Goal: Find specific page/section: Find specific page/section

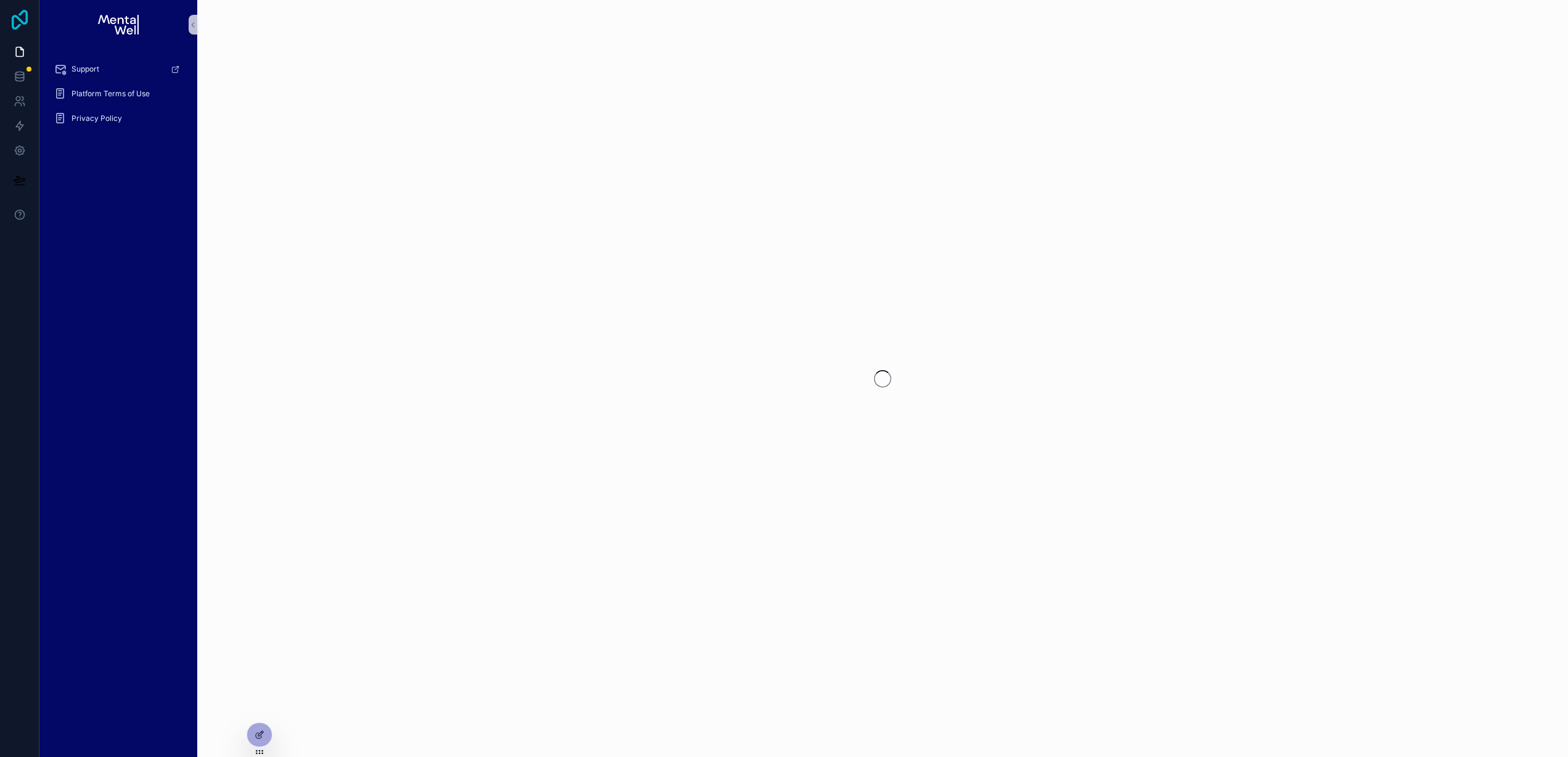
click at [16, 23] on icon at bounding box center [19, 20] width 25 height 20
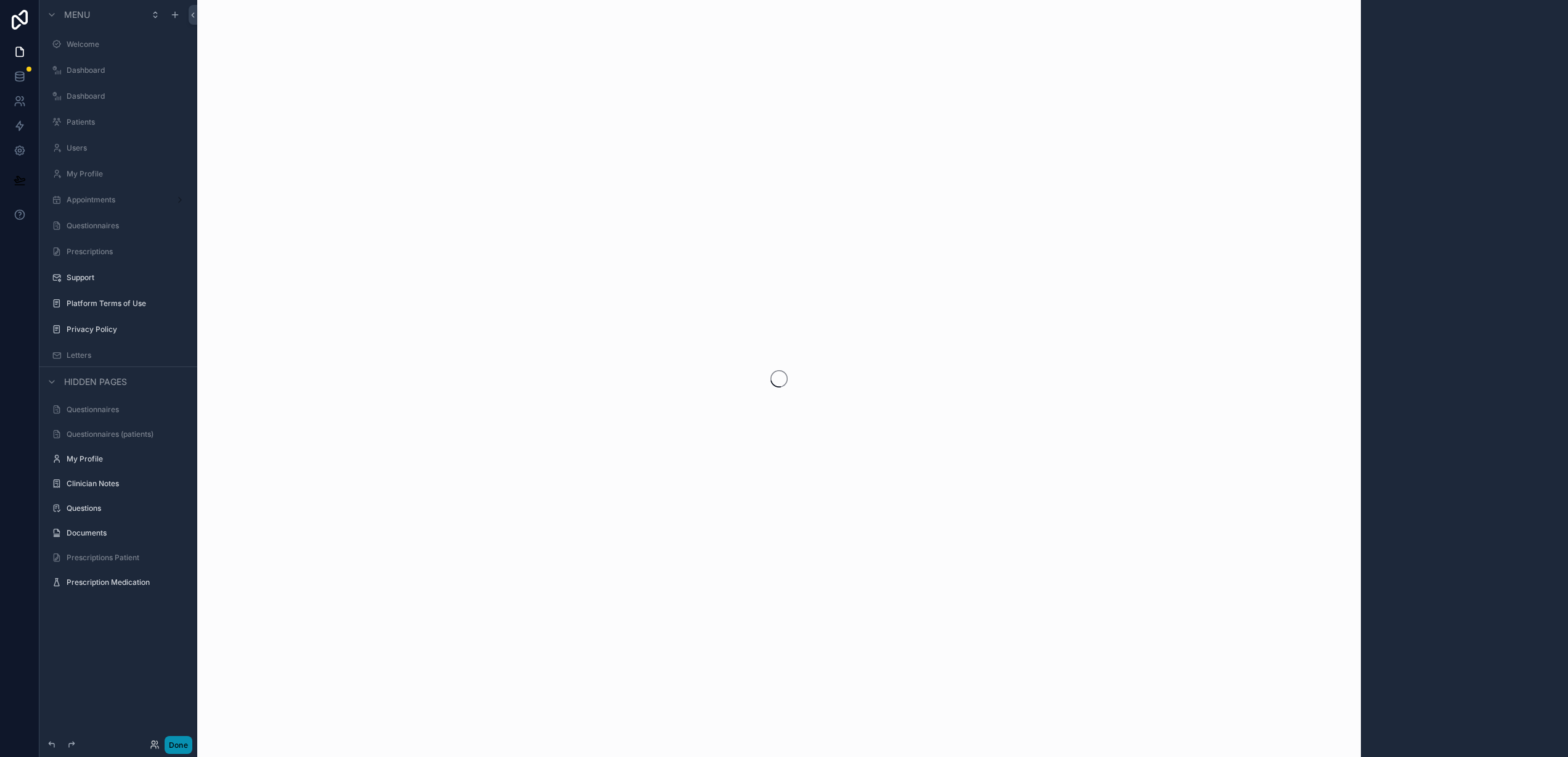
click at [174, 746] on button "Done" at bounding box center [178, 744] width 28 height 18
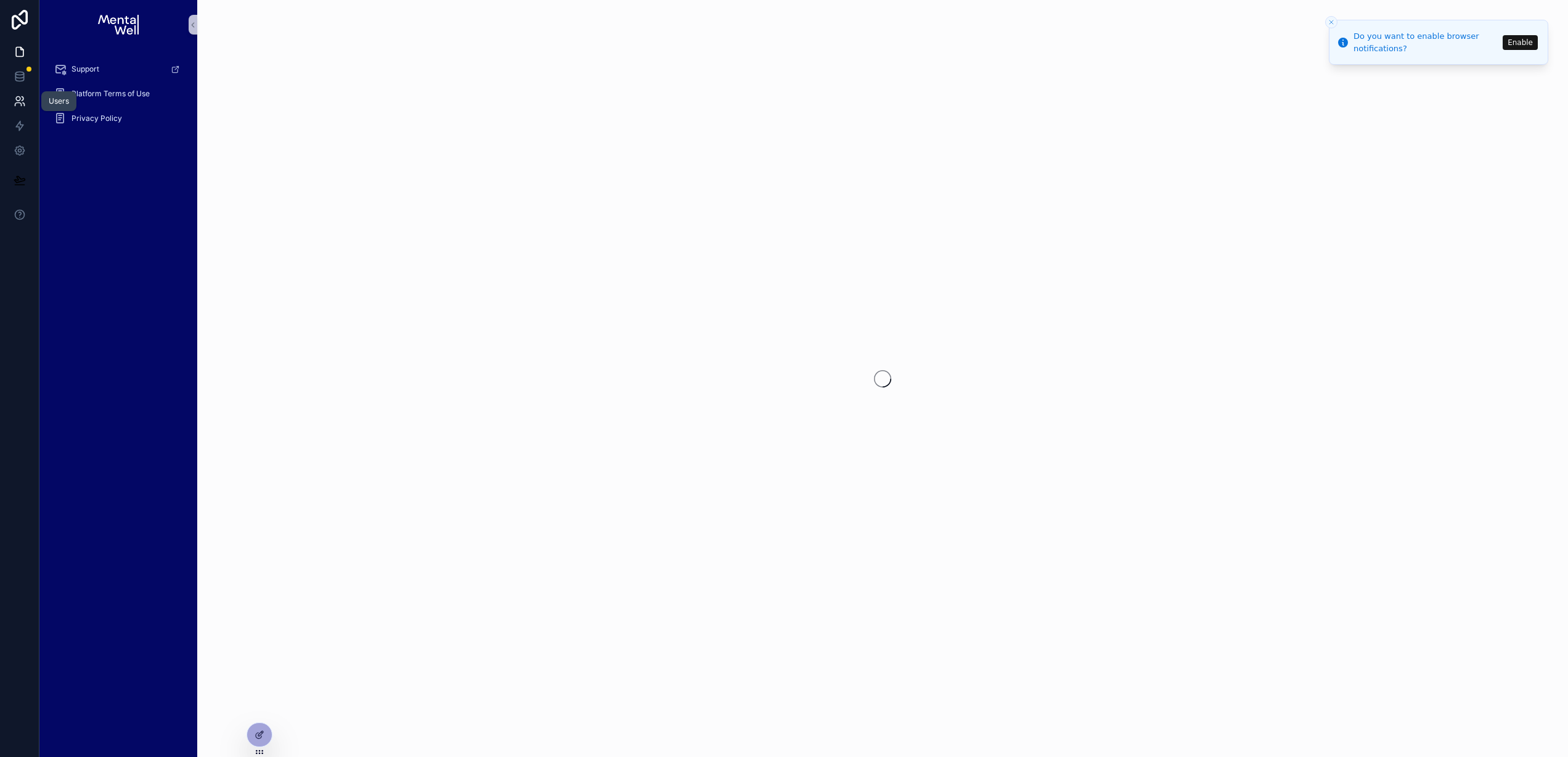
click at [23, 100] on icon at bounding box center [22, 98] width 2 height 4
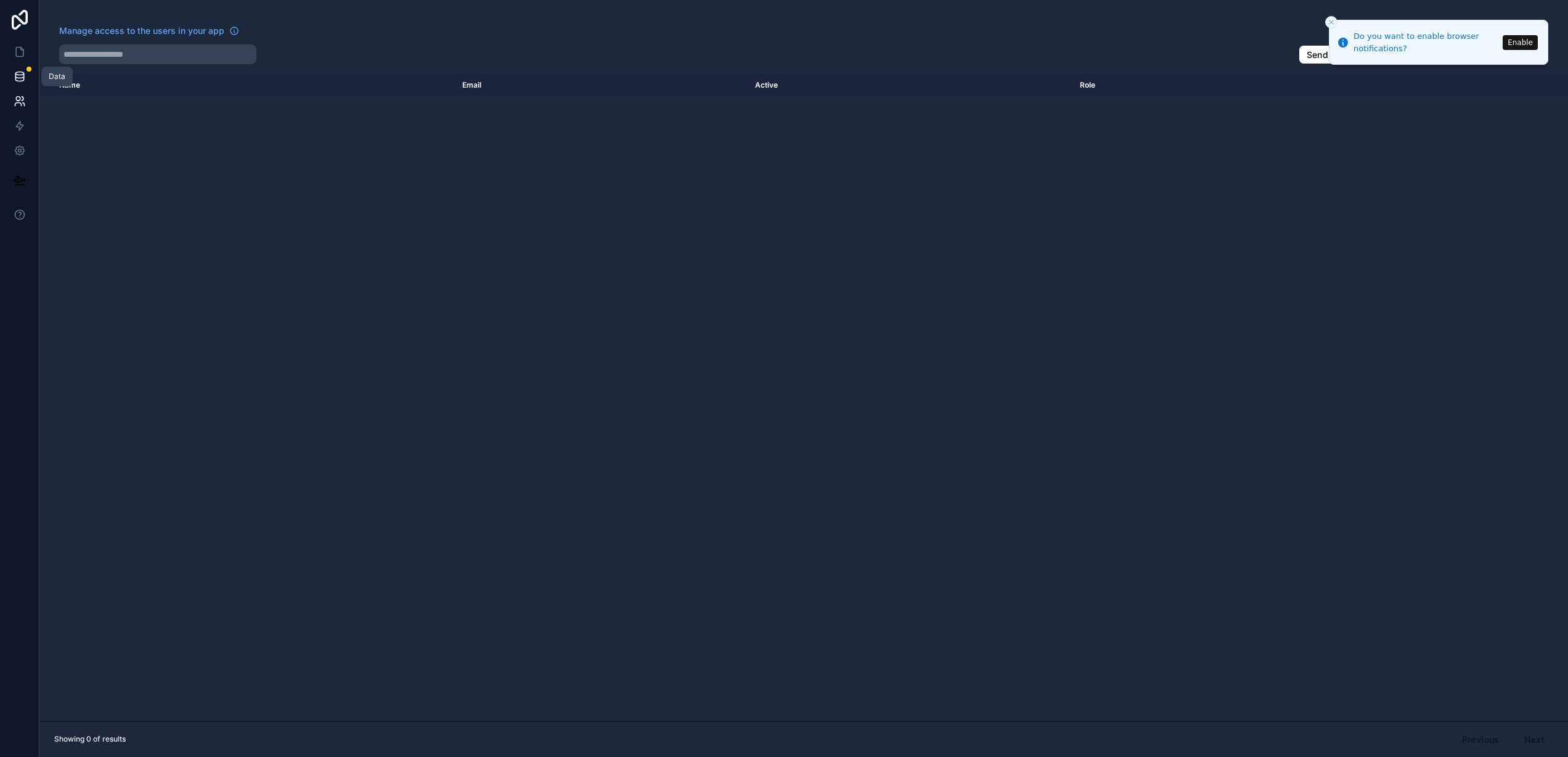
click at [19, 74] on icon at bounding box center [19, 76] width 12 height 12
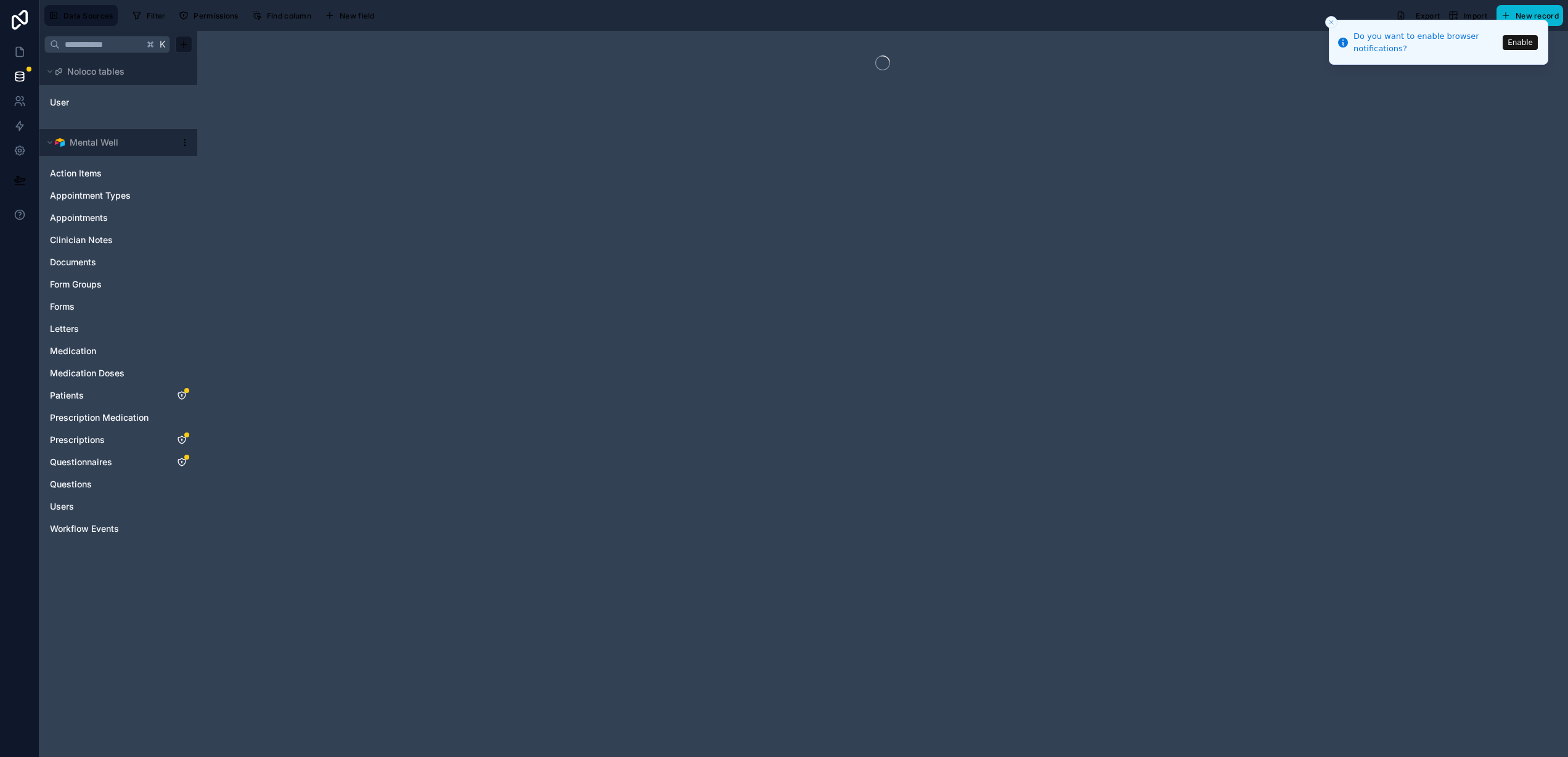
click at [1330, 24] on icon "Close toast" at bounding box center [1331, 22] width 7 height 7
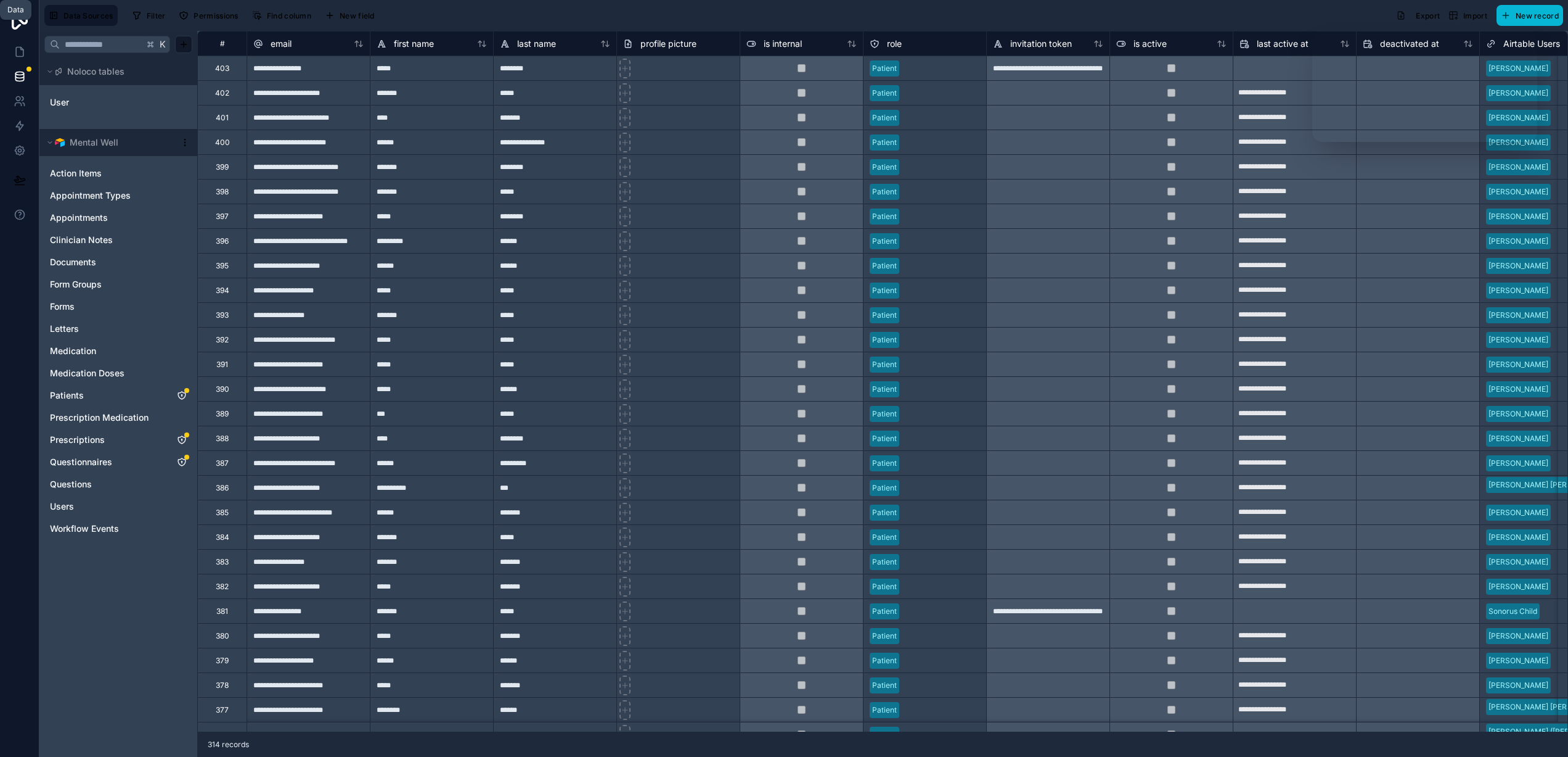
click at [17, 52] on icon at bounding box center [19, 51] width 12 height 12
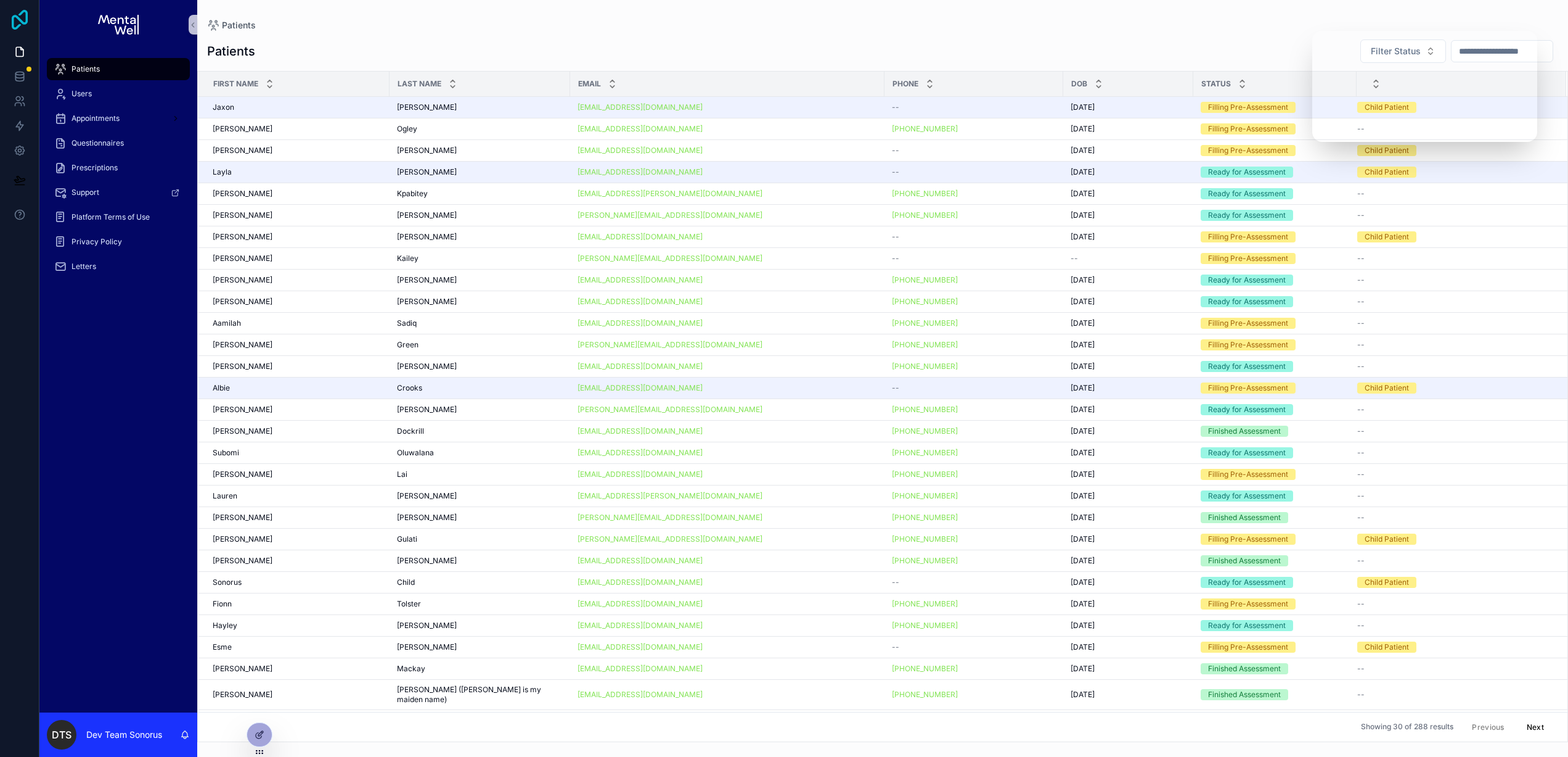
click at [18, 14] on icon at bounding box center [19, 20] width 25 height 20
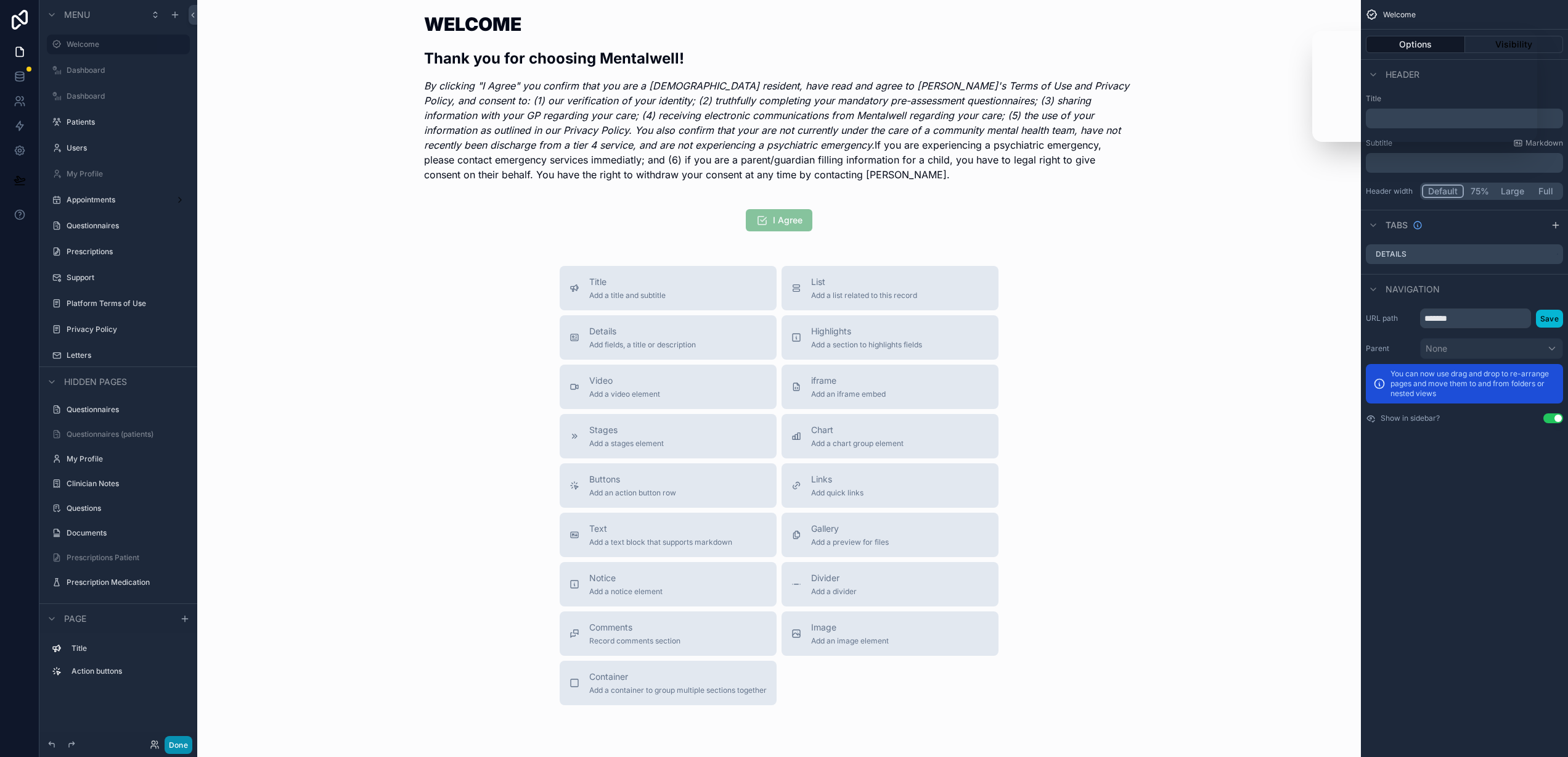
click at [179, 751] on button "Done" at bounding box center [178, 744] width 28 height 18
